Goal: Task Accomplishment & Management: Complete application form

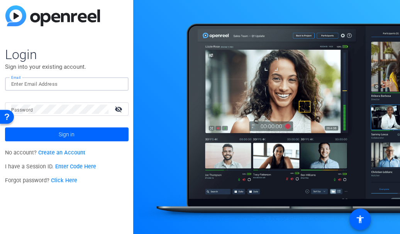
click at [117, 85] on input "Email" at bounding box center [66, 84] width 111 height 9
type input "[EMAIL_ADDRESS][DOMAIN_NAME]"
click at [5, 127] on button "Sign in" at bounding box center [67, 134] width 124 height 14
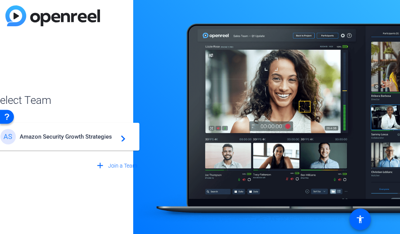
click at [61, 136] on span "Amazon Security Growth Strategies" at bounding box center [68, 136] width 97 height 7
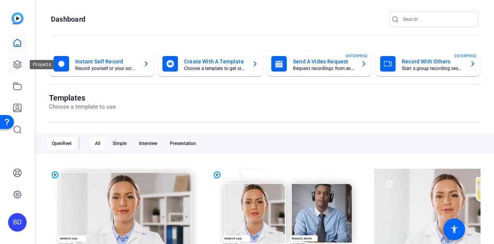
click at [23, 63] on link at bounding box center [17, 64] width 19 height 19
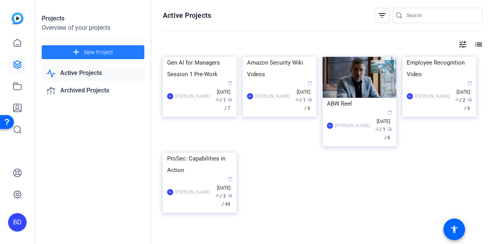
click at [109, 52] on span "New Project" at bounding box center [98, 52] width 29 height 8
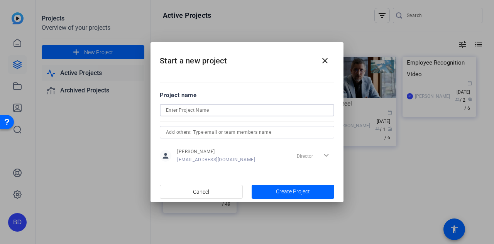
click at [185, 112] on input at bounding box center [247, 109] width 162 height 9
type input "Propel Testomonials"
click at [226, 137] on div at bounding box center [247, 132] width 162 height 12
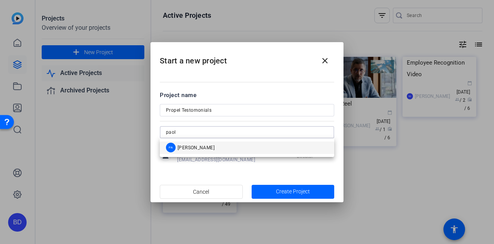
type input "paol"
click at [215, 144] on span "[PERSON_NAME]" at bounding box center [196, 147] width 37 height 6
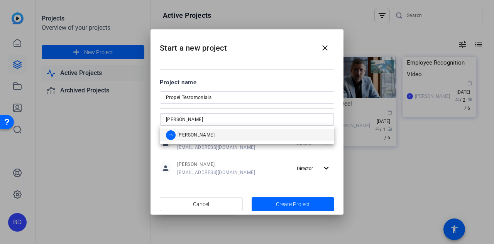
type input "[PERSON_NAME]"
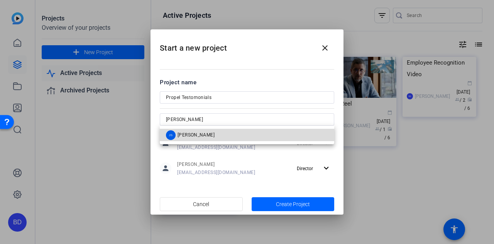
click at [215, 136] on span "[PERSON_NAME]" at bounding box center [196, 135] width 37 height 6
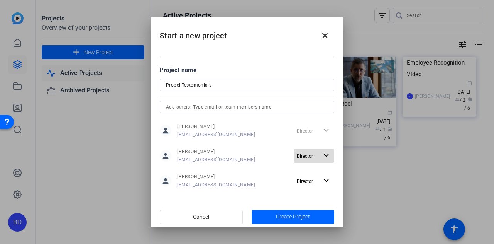
click at [328, 155] on mat-icon "expand_more" at bounding box center [327, 156] width 10 height 10
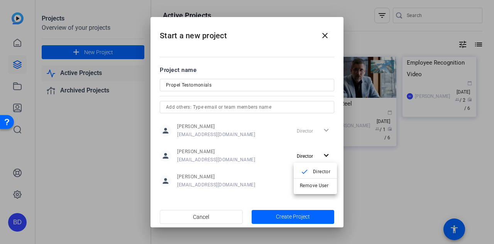
click at [277, 158] on div at bounding box center [247, 122] width 494 height 244
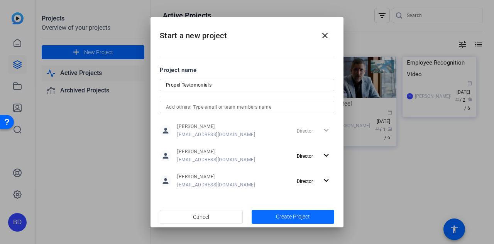
click at [285, 214] on span "Create Project" at bounding box center [293, 216] width 34 height 8
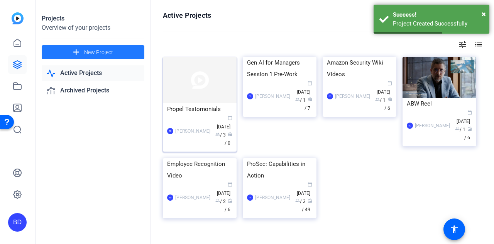
click at [204, 93] on img at bounding box center [200, 80] width 74 height 46
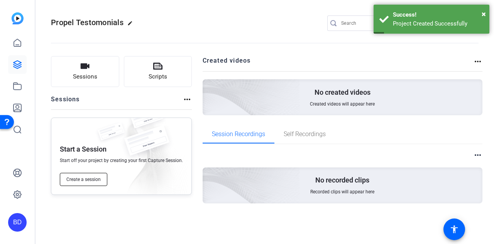
click at [97, 177] on span "Create a session" at bounding box center [83, 179] width 34 height 6
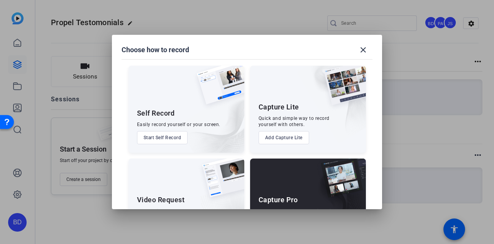
scroll to position [39, 0]
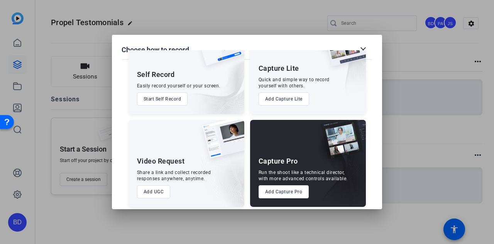
click at [299, 98] on button "Add Capture Lite" at bounding box center [284, 98] width 51 height 13
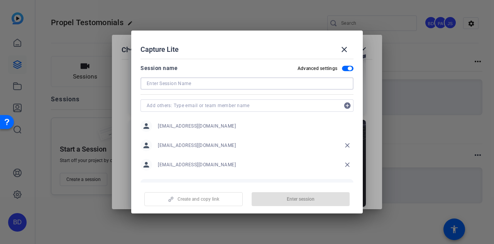
click at [255, 86] on input at bounding box center [247, 83] width 201 height 9
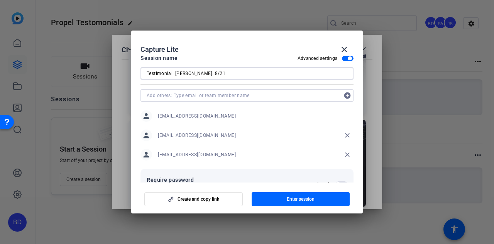
scroll to position [0, 0]
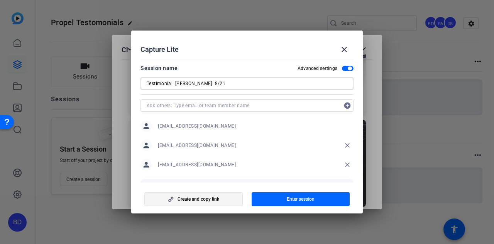
type input "Testimonial. [PERSON_NAME]. 8/21"
click at [216, 200] on span "Create and copy link" at bounding box center [199, 199] width 42 height 6
click at [343, 47] on mat-icon "close" at bounding box center [344, 49] width 9 height 9
